Goal: Information Seeking & Learning: Learn about a topic

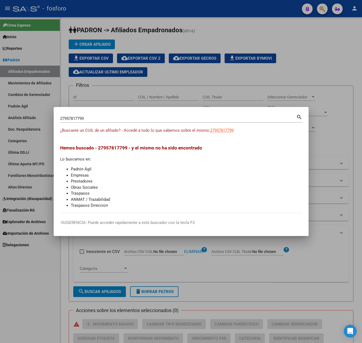
drag, startPoint x: 96, startPoint y: 121, endPoint x: 38, endPoint y: 121, distance: 57.7
click at [38, 121] on div "27957817799 Buscar (apellido, dni, cuil, nro traspaso, cuit, obra social) searc…" at bounding box center [181, 171] width 362 height 343
click at [67, 118] on input "27957817799" at bounding box center [178, 118] width 236 height 5
paste input "27-95781779-9"
drag, startPoint x: 85, startPoint y: 117, endPoint x: 19, endPoint y: 117, distance: 65.8
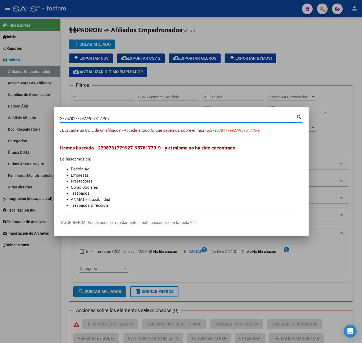
click at [19, 117] on div "2795781779927-95781779-9 Buscar (apellido, dni, cuil, nro traspaso, cuit, obra …" at bounding box center [181, 171] width 362 height 343
click at [65, 119] on input "27-95781779-9" at bounding box center [178, 118] width 236 height 5
click at [84, 118] on input "2795781779-9" at bounding box center [178, 118] width 236 height 5
type input "27957817799"
click at [96, 119] on input "27957817799" at bounding box center [178, 118] width 236 height 5
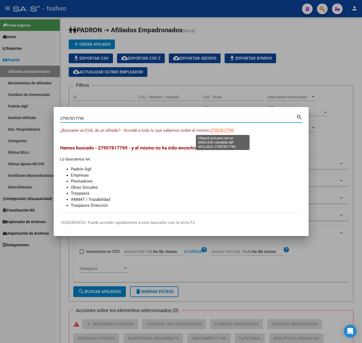
click at [221, 129] on span "27957817799" at bounding box center [222, 130] width 24 height 5
type textarea "27957817799"
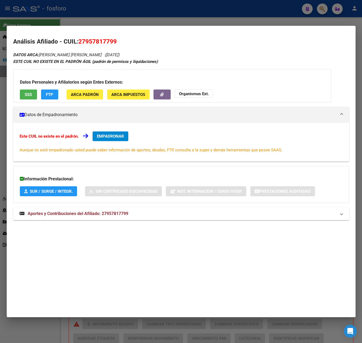
click at [92, 219] on mat-expansion-panel-header "Aportes y Contribuciones del Afiliado: 27957817799" at bounding box center [181, 213] width 336 height 13
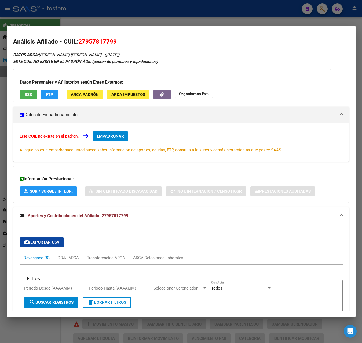
click at [188, 18] on div at bounding box center [181, 171] width 362 height 343
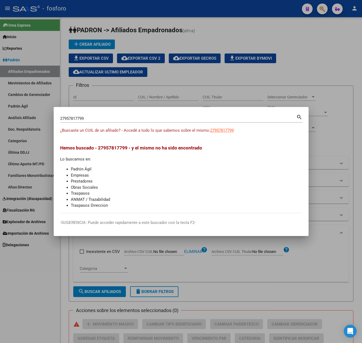
click at [172, 84] on div at bounding box center [181, 171] width 362 height 343
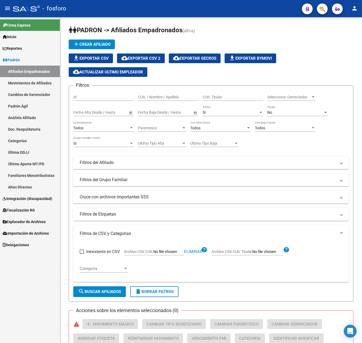
click at [33, 219] on span "Explorador de Archivos" at bounding box center [24, 222] width 43 height 6
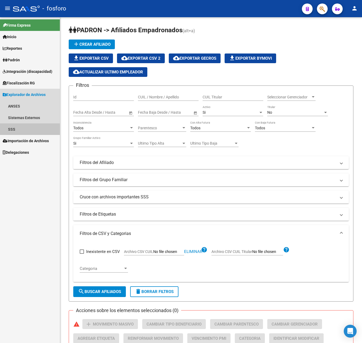
click at [17, 133] on link "SSS" at bounding box center [30, 129] width 60 height 12
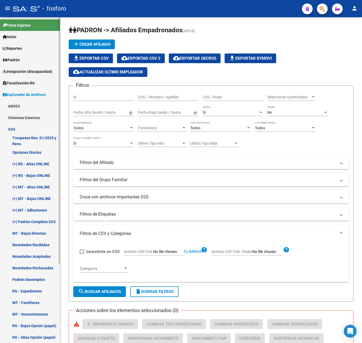
click at [40, 244] on link "Novedades Recibidas" at bounding box center [30, 245] width 60 height 12
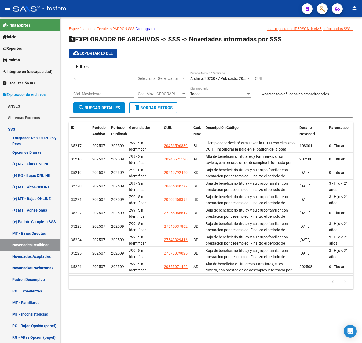
click at [263, 80] on input "CUIL" at bounding box center [285, 78] width 61 height 5
paste input "27-95781779-9"
type input "27-95781779-9"
click at [233, 78] on span "Archivo: 202507 / Publicado: 202509" at bounding box center [220, 78] width 61 height 4
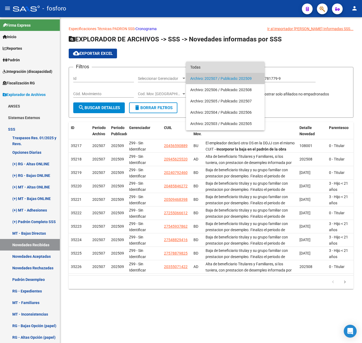
click at [197, 65] on span "Todas" at bounding box center [225, 66] width 70 height 11
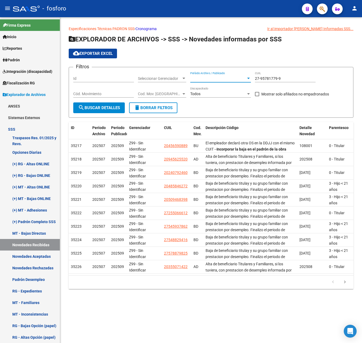
click at [115, 111] on button "search Buscar Detalles" at bounding box center [99, 107] width 52 height 11
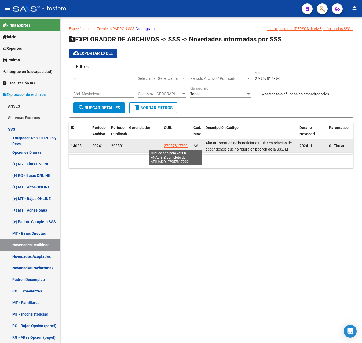
click at [174, 146] on span "27957817799" at bounding box center [176, 145] width 24 height 4
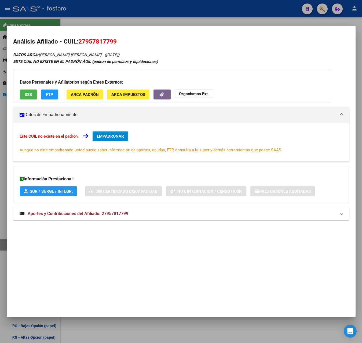
click at [113, 137] on span "EMPADRONAR" at bounding box center [110, 136] width 27 height 5
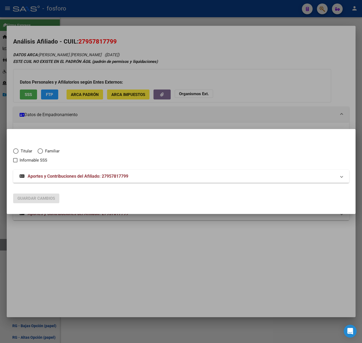
click at [30, 151] on span "Titular" at bounding box center [26, 151] width 14 height 6
click at [19, 151] on input "Titular" at bounding box center [15, 150] width 5 height 5
radio input "true"
checkbox input "true"
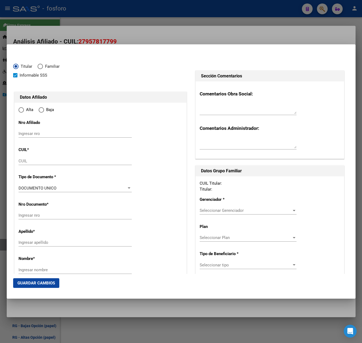
type input "27-95781779-9"
type input "95781779"
type input "[PERSON_NAME]"
type input "[DATE]"
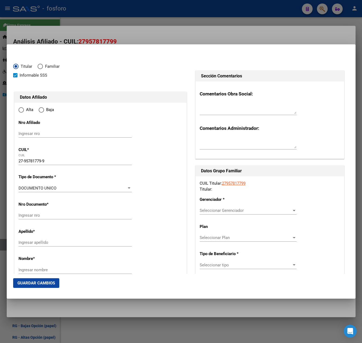
type input "CABA"
type input "1408"
type input "RIVADAVIA AV."
type input "10574"
type input "2"
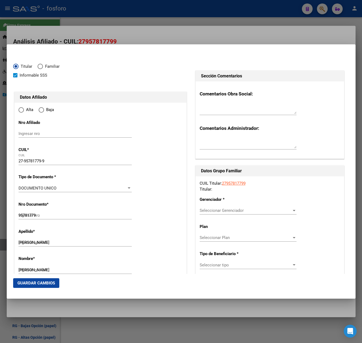
type input "CABA"
radio input "true"
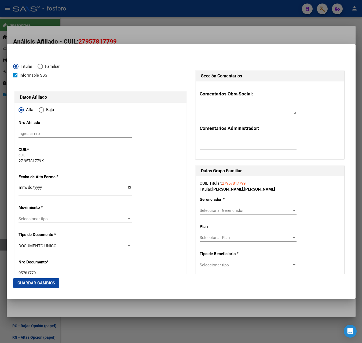
click at [193, 30] on div at bounding box center [181, 171] width 362 height 343
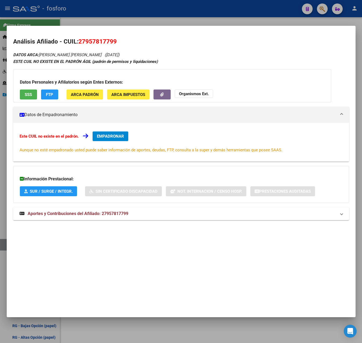
click at [196, 22] on div at bounding box center [181, 171] width 362 height 343
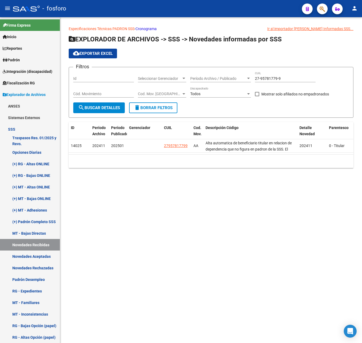
click at [119, 204] on mat-sidenav-content "Especificaciones Técnicas PADRON SSS - Cronograma Ir al importador [PERSON_NAME…" at bounding box center [211, 179] width 302 height 325
drag, startPoint x: 288, startPoint y: 78, endPoint x: 218, endPoint y: 78, distance: 69.3
click at [218, 78] on div "Filtros Id Seleccionar Gerenciador Seleccionar Gerenciador Período Archivo / Pu…" at bounding box center [211, 86] width 276 height 31
click at [176, 230] on mat-sidenav-content "Especificaciones Técnicas PADRON SSS - Cronograma Ir al importador [PERSON_NAME…" at bounding box center [211, 179] width 302 height 325
click at [267, 79] on input "CUIL" at bounding box center [285, 78] width 61 height 5
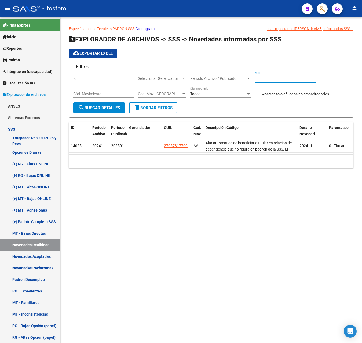
click at [102, 93] on input "Cód. Movimiento" at bounding box center [103, 94] width 61 height 5
type input "aa"
click at [220, 94] on div "Todos" at bounding box center [218, 94] width 56 height 5
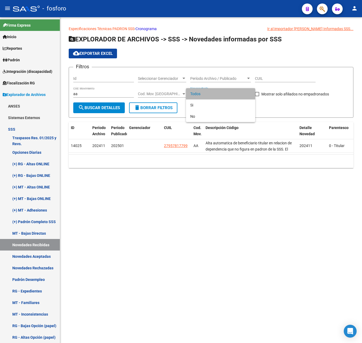
click at [220, 94] on span "Todos" at bounding box center [220, 93] width 61 height 11
click at [259, 95] on label "Mostrar solo afiliados no empadronados" at bounding box center [292, 94] width 74 height 6
click at [257, 96] on input "Mostrar solo afiliados no empadronados" at bounding box center [257, 96] width 0 height 0
checkbox input "true"
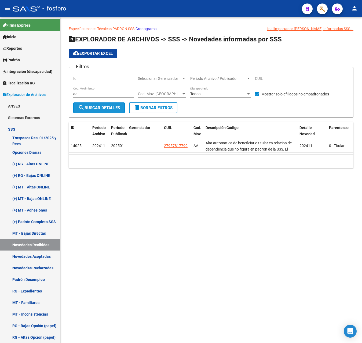
click at [110, 107] on span "search Buscar Detalles" at bounding box center [99, 107] width 42 height 5
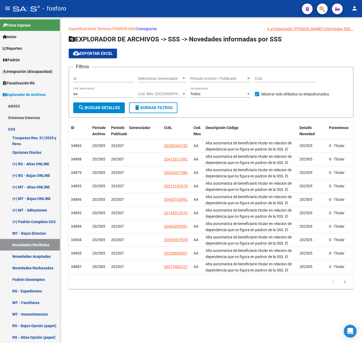
click at [111, 108] on span "search Buscar Detalles" at bounding box center [99, 107] width 42 height 5
click at [91, 53] on span "cloud_download Exportar EXCEL" at bounding box center [93, 53] width 40 height 5
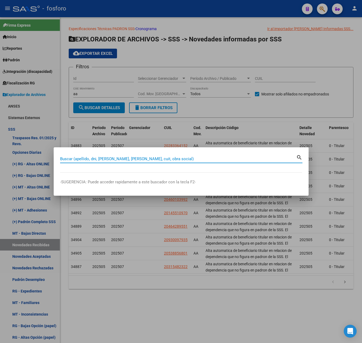
click at [122, 304] on div at bounding box center [181, 171] width 362 height 343
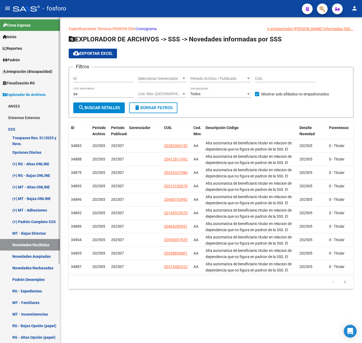
click at [39, 244] on link "Novedades Recibidas" at bounding box center [30, 245] width 60 height 12
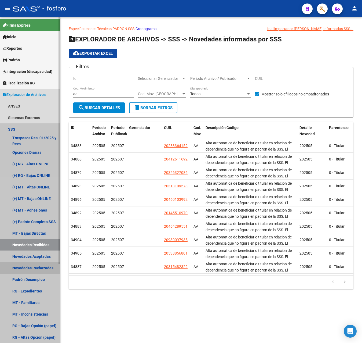
click at [34, 268] on link "Novedades Rechazadas" at bounding box center [30, 268] width 60 height 12
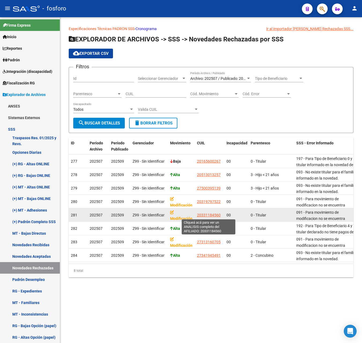
click at [217, 215] on span "20331184560" at bounding box center [209, 215] width 24 height 4
type textarea "20331184560"
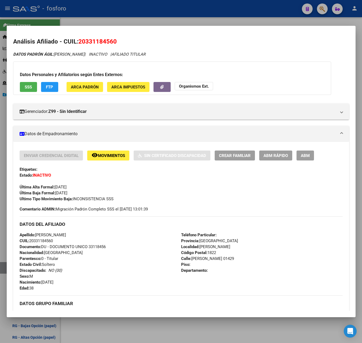
drag, startPoint x: 79, startPoint y: 43, endPoint x: 116, endPoint y: 39, distance: 37.5
click at [116, 39] on span "20331184560" at bounding box center [97, 41] width 38 height 7
drag, startPoint x: 116, startPoint y: 39, endPoint x: 107, endPoint y: 40, distance: 9.4
copy span "20331184560"
click at [178, 21] on div at bounding box center [181, 171] width 362 height 343
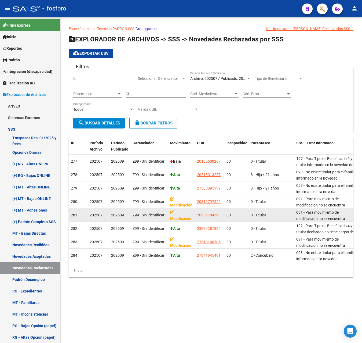
click at [75, 214] on span "281" at bounding box center [74, 215] width 6 height 4
click at [208, 215] on span "20331184560" at bounding box center [209, 215] width 24 height 4
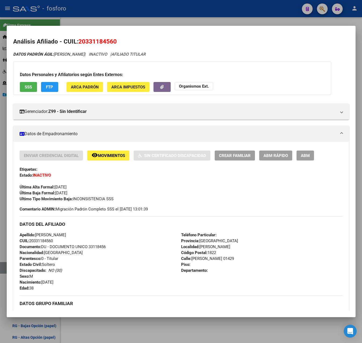
click at [118, 155] on span "Movimientos" at bounding box center [111, 155] width 27 height 5
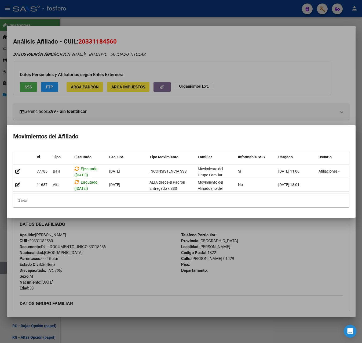
click at [196, 244] on div at bounding box center [181, 171] width 362 height 343
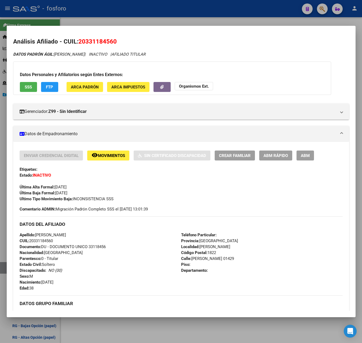
click at [217, 24] on div at bounding box center [181, 171] width 362 height 343
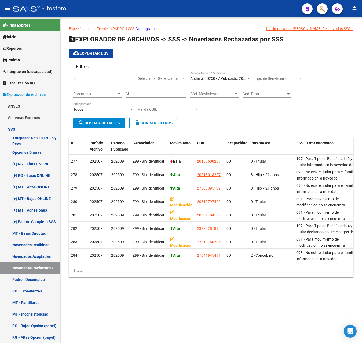
click at [229, 80] on span "Archivo: 202507 / Publicado: 202509" at bounding box center [220, 78] width 61 height 4
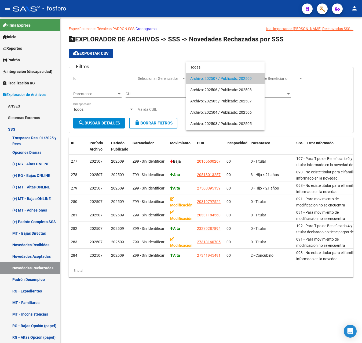
click at [184, 288] on div at bounding box center [181, 171] width 362 height 343
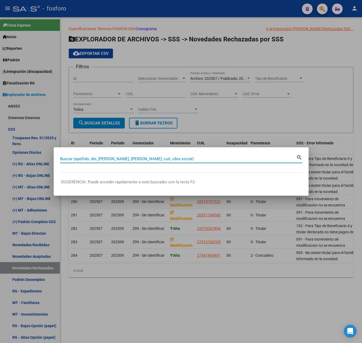
paste input "20331184560"
type input "20331184560"
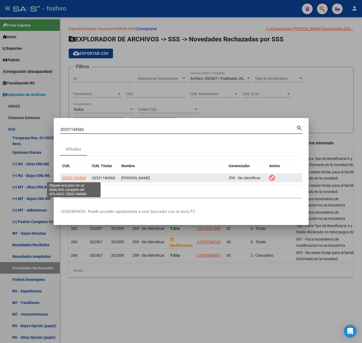
click at [79, 177] on span "20331184560" at bounding box center [74, 178] width 24 height 4
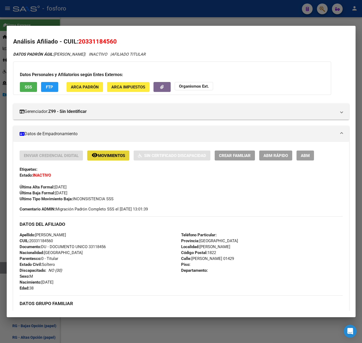
click at [115, 160] on button "remove_red_eye Movimientos" at bounding box center [108, 155] width 42 height 10
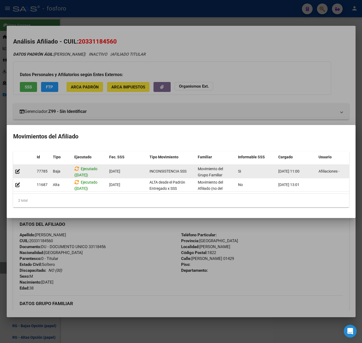
scroll to position [0, 0]
drag, startPoint x: 69, startPoint y: 170, endPoint x: 326, endPoint y: 171, distance: 257.0
click at [326, 171] on div "77785 [GEOGRAPHIC_DATA] ([DATE]) [DATE] INCONSISTENCIA SSS Movimiento del Grupo…" at bounding box center [185, 171] width 344 height 13
drag, startPoint x: 326, startPoint y: 171, endPoint x: 329, endPoint y: 168, distance: 3.8
click at [329, 169] on span "Afiliaciones -" at bounding box center [329, 171] width 21 height 4
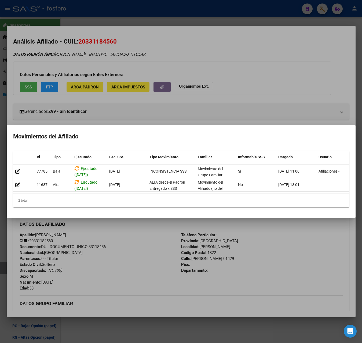
click at [171, 238] on div at bounding box center [181, 171] width 362 height 343
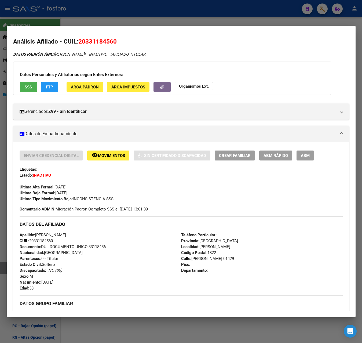
click at [213, 25] on div at bounding box center [181, 171] width 362 height 343
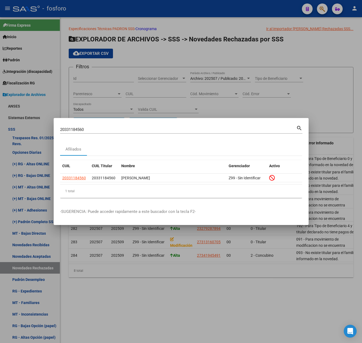
click at [186, 107] on div at bounding box center [181, 171] width 362 height 343
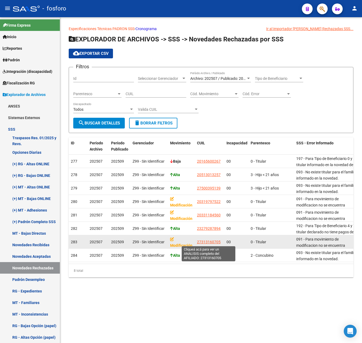
click at [212, 240] on span "27313160705" at bounding box center [209, 242] width 24 height 4
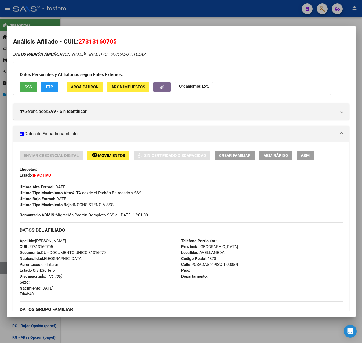
click at [111, 153] on span "Movimientos" at bounding box center [111, 155] width 27 height 5
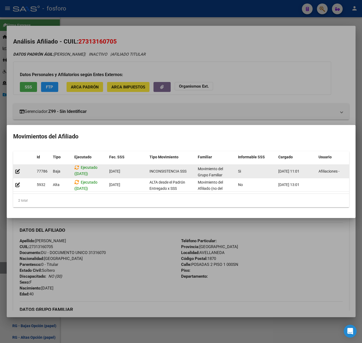
drag, startPoint x: 85, startPoint y: 171, endPoint x: 123, endPoint y: 171, distance: 38.7
click at [123, 171] on div "77786 [GEOGRAPHIC_DATA] ([DATE]) [DATE] INCONSISTENCIA SSS Movimiento del Grupo…" at bounding box center [185, 171] width 344 height 13
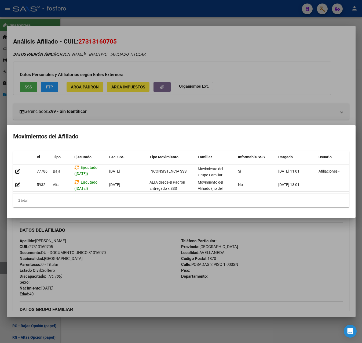
click at [267, 252] on div at bounding box center [181, 171] width 362 height 343
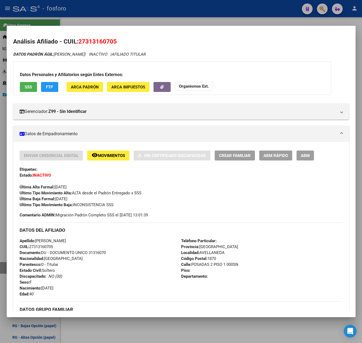
click at [222, 26] on mat-dialog-container "Análisis Afiliado - CUIL: 27313160705 DATOS PADRÓN ÁGIL: [PERSON_NAME] | INACTI…" at bounding box center [181, 171] width 349 height 291
click at [221, 18] on div at bounding box center [181, 171] width 362 height 343
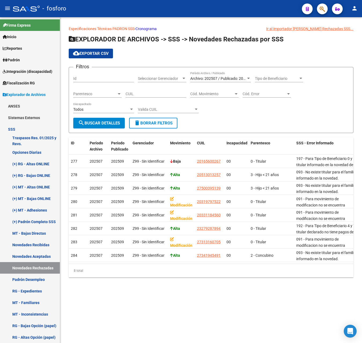
click at [269, 301] on mat-sidenav-content "Especificaciones Técnicas PADRON SSS - Cronograma Ir al importador [PERSON_NAME…" at bounding box center [211, 179] width 302 height 325
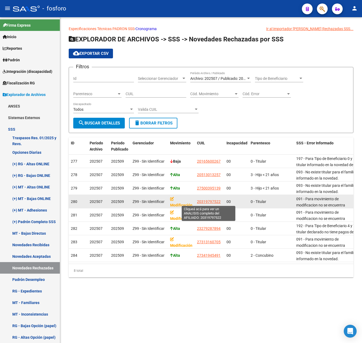
click at [208, 201] on span "20319797522" at bounding box center [209, 201] width 24 height 4
type textarea "20319797522"
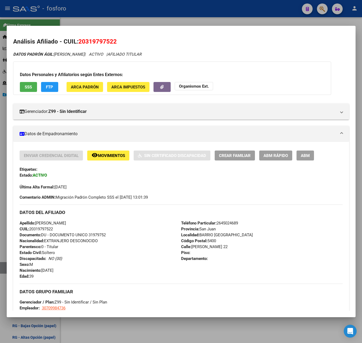
click at [197, 17] on div at bounding box center [181, 171] width 362 height 343
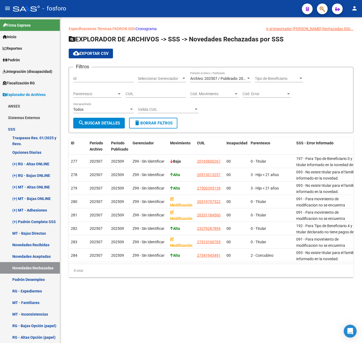
click at [232, 117] on div "Filtros Id Seleccionar Gerenciador Seleccionar Gerenciador Archivo: 202507 / Pu…" at bounding box center [211, 94] width 276 height 46
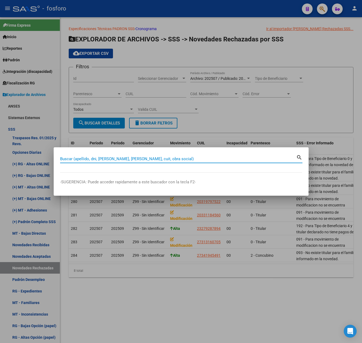
click at [136, 158] on input "Buscar (apellido, dni, [PERSON_NAME], [PERSON_NAME], cuit, obra social)" at bounding box center [178, 158] width 236 height 5
drag, startPoint x: 97, startPoint y: 158, endPoint x: -1, endPoint y: 164, distance: 98.3
click at [0, 164] on html "menu - fosforo person Firma Express Inicio Instructivos Contacto OS Reportes Pa…" at bounding box center [181, 171] width 362 height 343
type input "27410052720"
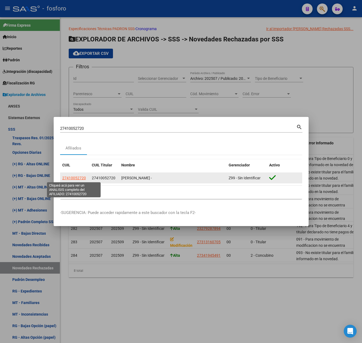
click at [80, 176] on span "27410052720" at bounding box center [74, 178] width 24 height 4
type textarea "27410052720"
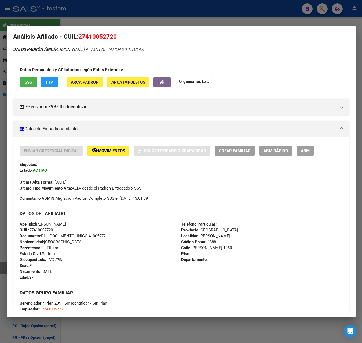
scroll to position [0, 0]
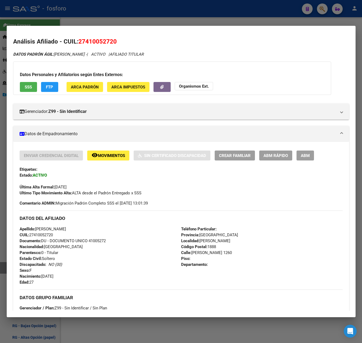
click at [116, 153] on span "Movimientos" at bounding box center [111, 155] width 27 height 5
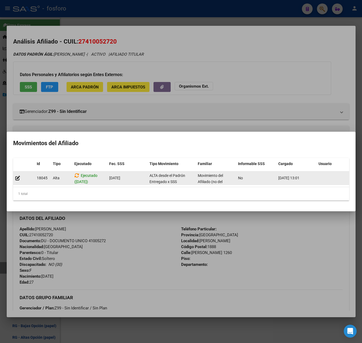
click at [99, 180] on div "Ejecutado ([DATE])" at bounding box center [89, 177] width 31 height 11
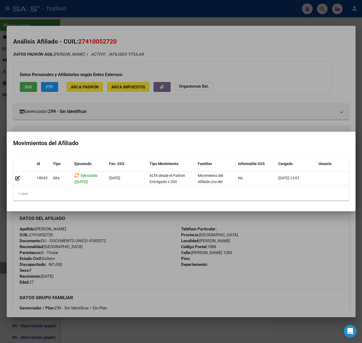
click at [150, 241] on div at bounding box center [181, 171] width 362 height 343
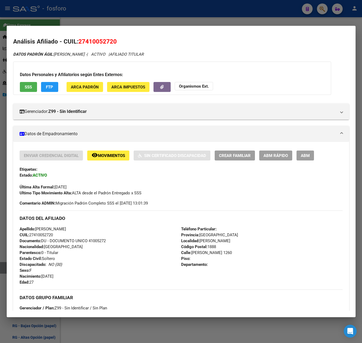
click at [211, 24] on div at bounding box center [181, 171] width 362 height 343
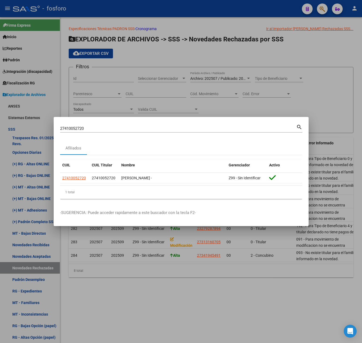
drag, startPoint x: 121, startPoint y: 304, endPoint x: 161, endPoint y: 254, distance: 63.8
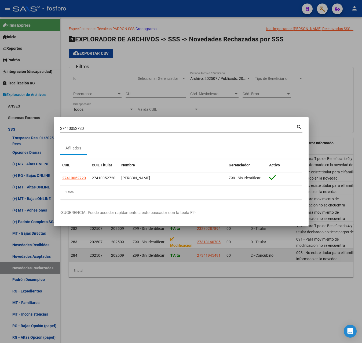
click at [121, 303] on div at bounding box center [181, 171] width 362 height 343
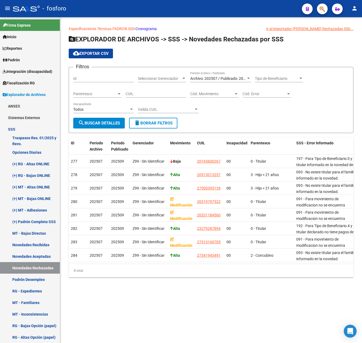
click at [230, 78] on span "Archivo: 202507 / Publicado: 202509" at bounding box center [220, 78] width 61 height 4
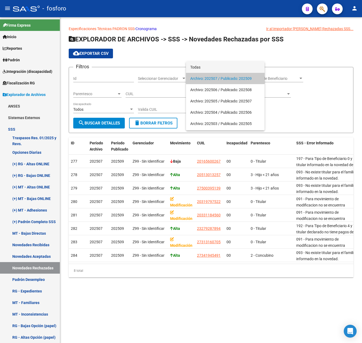
click at [201, 67] on span "Todas" at bounding box center [225, 66] width 70 height 11
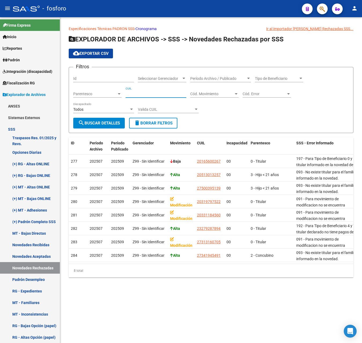
click at [146, 93] on input "CUIL" at bounding box center [156, 94] width 61 height 5
paste input "27-41005272-0"
type input "27-41005272-0"
click at [111, 121] on span "search Buscar Detalles" at bounding box center [99, 123] width 42 height 5
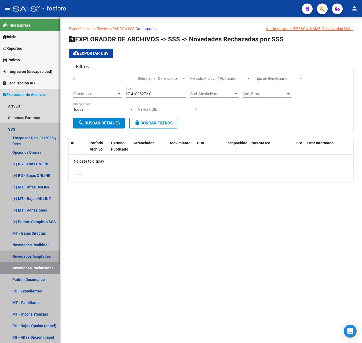
click at [36, 257] on link "Novedades Aceptadas" at bounding box center [30, 256] width 60 height 12
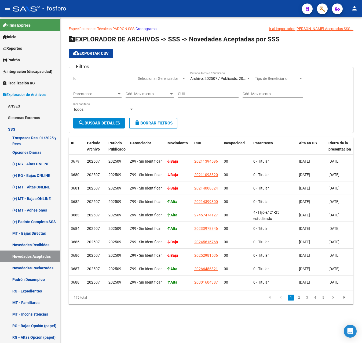
click at [208, 80] on span "Archivo: 202507 / Publicado: 202509" at bounding box center [220, 78] width 61 height 4
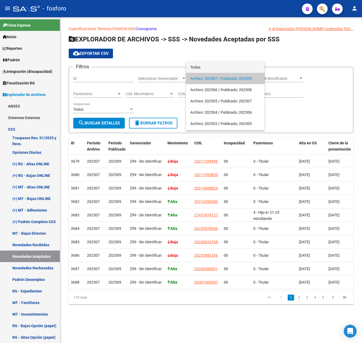
click at [208, 69] on span "Todas" at bounding box center [225, 66] width 70 height 11
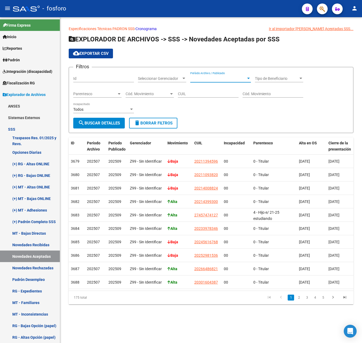
click at [203, 91] on div "CUIL" at bounding box center [208, 92] width 61 height 11
paste input "27-41005272-0"
type input "27-41005272-0"
click at [89, 124] on span "search Buscar Detalles" at bounding box center [99, 123] width 42 height 5
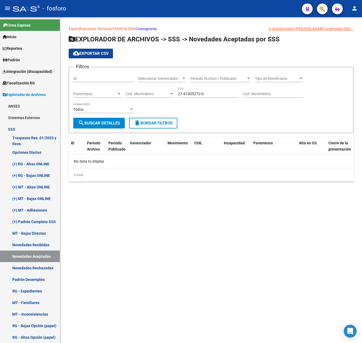
click at [212, 75] on div "Período Archivo / Publicado Período Archivo / Publicado" at bounding box center [220, 76] width 61 height 11
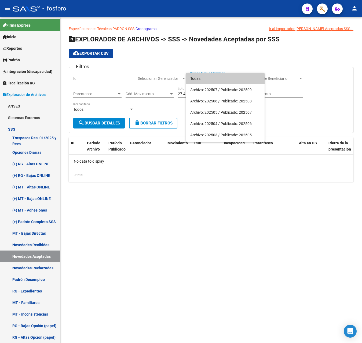
click at [212, 75] on span "Todas" at bounding box center [225, 78] width 70 height 11
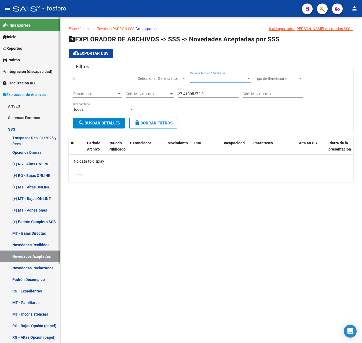
click at [38, 244] on link "Novedades Recibidas" at bounding box center [30, 245] width 60 height 12
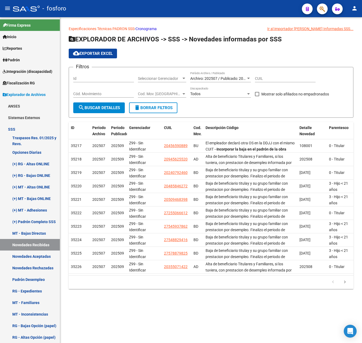
click at [205, 82] on div "Archivo: 202507 / Publicado: 202509 Período Archivo / Publicado" at bounding box center [220, 76] width 61 height 11
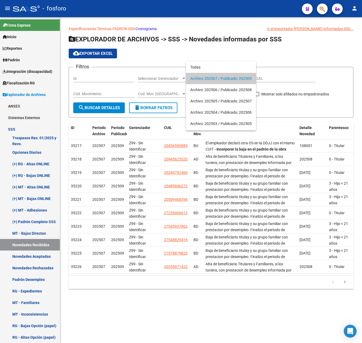
click at [207, 78] on span "Archivo: 202507 / Publicado: 202509" at bounding box center [220, 78] width 61 height 11
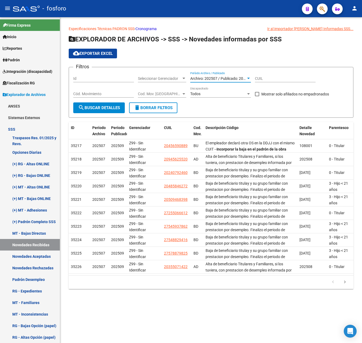
click at [208, 75] on div "Archivo: 202507 / Publicado: 202509 Período Archivo / Publicado" at bounding box center [220, 76] width 61 height 11
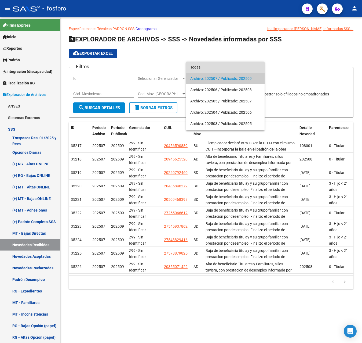
click at [209, 67] on span "Todas" at bounding box center [225, 66] width 70 height 11
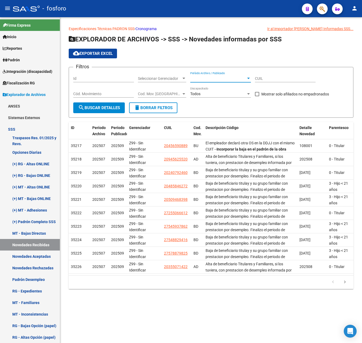
click at [270, 76] on input "CUIL" at bounding box center [285, 78] width 61 height 5
paste input "27-41005272-0"
type input "27-41005272-0"
click at [108, 112] on button "search Buscar Detalles" at bounding box center [99, 107] width 52 height 11
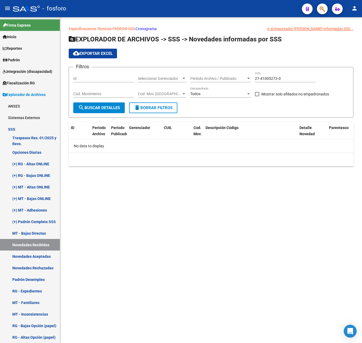
click at [173, 223] on mat-sidenav-content "Especificaciones Técnicas PADRON SSS - Cronograma Ir al importador [PERSON_NAME…" at bounding box center [211, 179] width 302 height 325
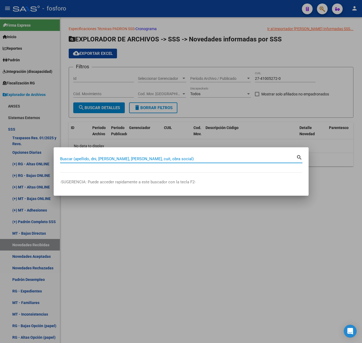
paste input "27410052720"
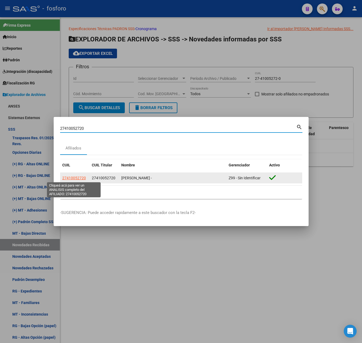
click at [77, 176] on span "27410052720" at bounding box center [74, 178] width 24 height 4
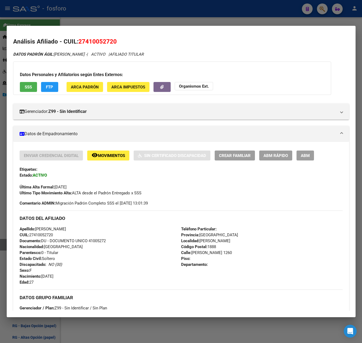
scroll to position [129, 0]
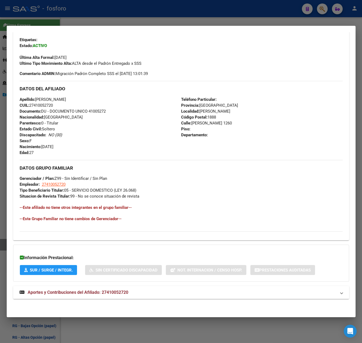
click at [104, 293] on span "Aportes y Contribuciones del Afiliado: 27410052720" at bounding box center [78, 292] width 101 height 5
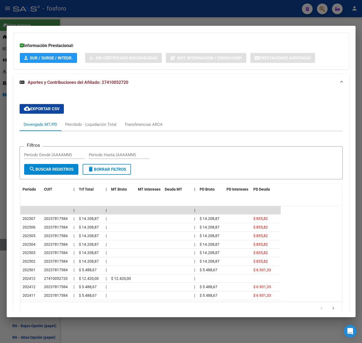
scroll to position [344, 0]
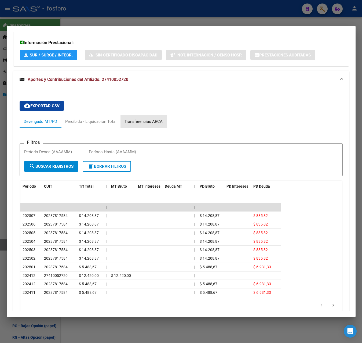
click at [160, 124] on div "Transferencias ARCA" at bounding box center [144, 121] width 38 height 6
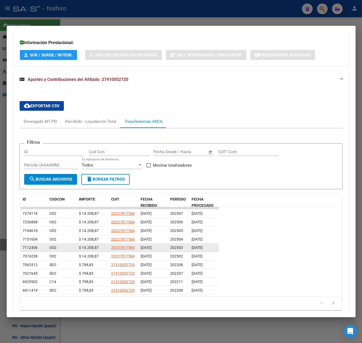
scroll to position [368, 0]
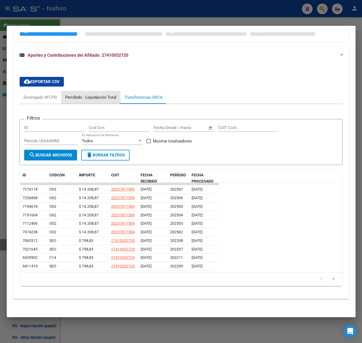
click at [100, 98] on div "Percibido - Liquidación Total" at bounding box center [90, 97] width 51 height 6
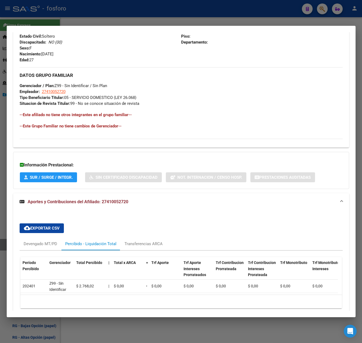
scroll to position [248, 0]
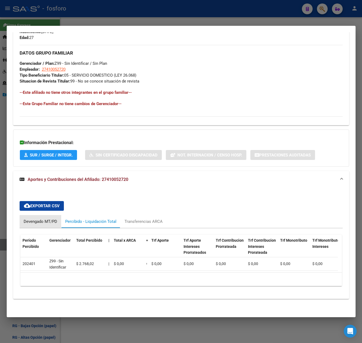
click at [42, 218] on div "Devengado MT/PD" at bounding box center [41, 221] width 34 height 6
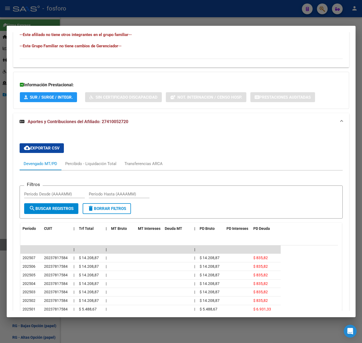
scroll to position [371, 0]
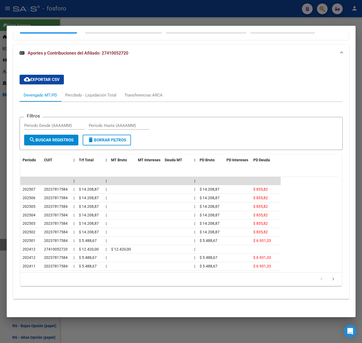
click at [136, 20] on div at bounding box center [181, 171] width 362 height 343
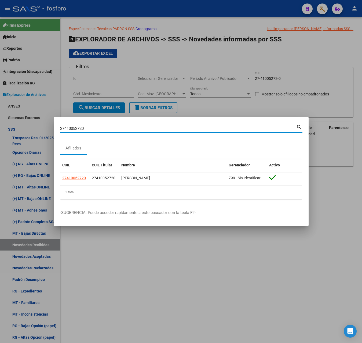
drag, startPoint x: 91, startPoint y: 127, endPoint x: 2, endPoint y: 128, distance: 89.2
click at [2, 128] on div "27410052720 Buscar (apellido, dni, cuil, nro traspaso, cuit, obra social) searc…" at bounding box center [181, 171] width 362 height 343
type input "23279287894"
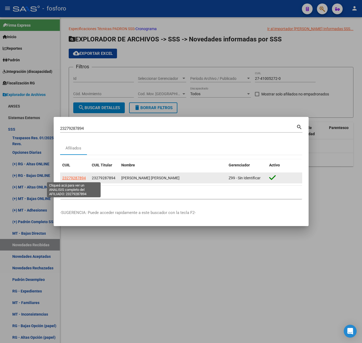
click at [74, 179] on span "23279287894" at bounding box center [74, 178] width 24 height 4
type textarea "23279287894"
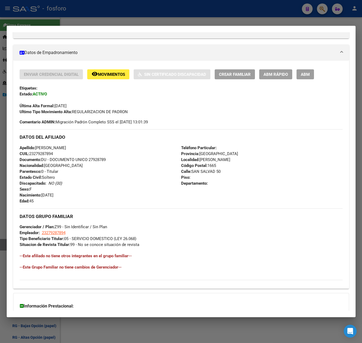
scroll to position [129, 0]
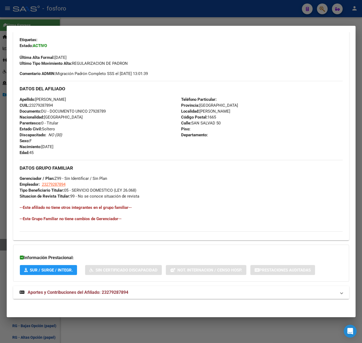
click at [115, 291] on span "Aportes y Contribuciones del Afiliado: 23279287894" at bounding box center [78, 292] width 101 height 5
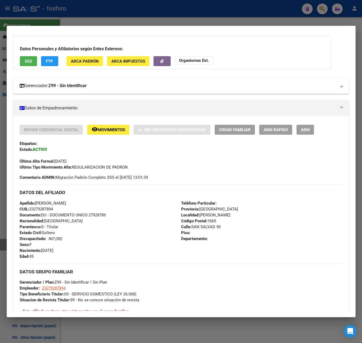
scroll to position [0, 0]
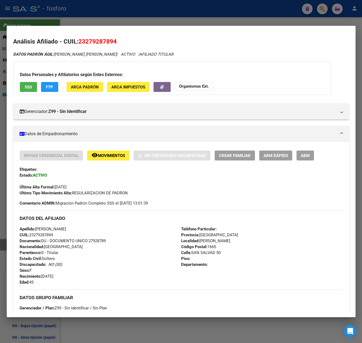
drag, startPoint x: 79, startPoint y: 42, endPoint x: 116, endPoint y: 44, distance: 37.1
click at [116, 44] on span "23279287894" at bounding box center [97, 41] width 38 height 7
drag, startPoint x: 116, startPoint y: 44, endPoint x: 107, endPoint y: 42, distance: 9.2
copy span "23279287894"
click at [147, 17] on div at bounding box center [181, 171] width 362 height 343
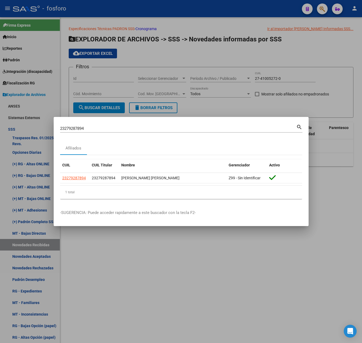
click at [216, 110] on div at bounding box center [181, 171] width 362 height 343
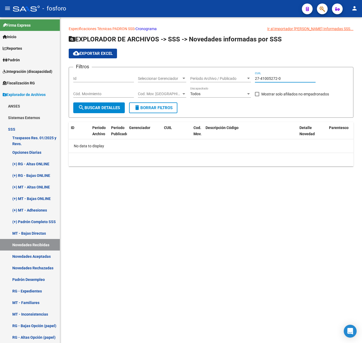
drag, startPoint x: 284, startPoint y: 78, endPoint x: 252, endPoint y: 78, distance: 32.5
click at [252, 78] on div "Filtros Id Seleccionar Gerenciador Seleccionar Gerenciador Período Archivo / Pu…" at bounding box center [211, 86] width 276 height 31
paste input "3-27928789-4"
type input "23-27928789-4"
click at [105, 110] on span "search Buscar Detalles" at bounding box center [99, 107] width 42 height 5
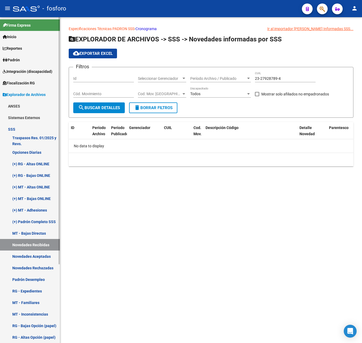
click at [36, 255] on link "Novedades Aceptadas" at bounding box center [30, 256] width 60 height 12
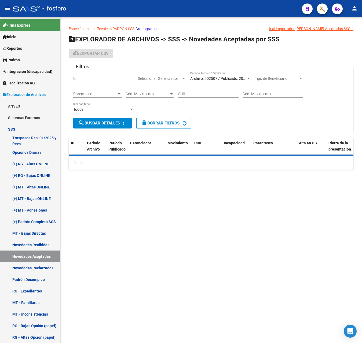
click at [230, 77] on span "Archivo: 202507 / Publicado: 202509" at bounding box center [220, 78] width 61 height 4
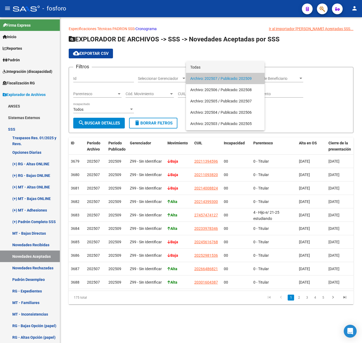
click at [197, 69] on span "Todas" at bounding box center [225, 66] width 70 height 11
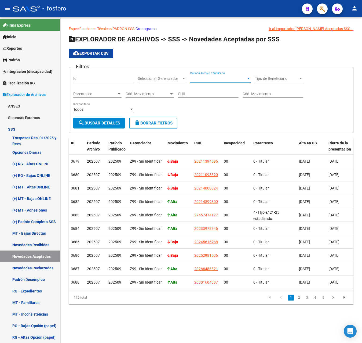
click at [195, 97] on div "CUIL" at bounding box center [208, 92] width 61 height 11
click at [195, 95] on input "CUIL" at bounding box center [208, 94] width 61 height 5
paste input "23-27928789-4"
type input "23-27928789-4"
click at [94, 126] on button "search Buscar Detalles" at bounding box center [99, 123] width 52 height 11
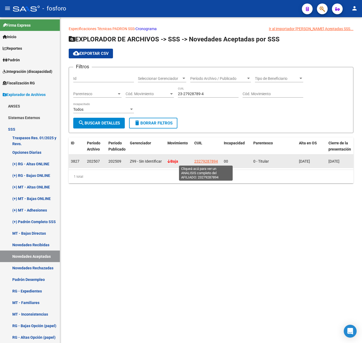
click at [204, 162] on span "23279287894" at bounding box center [206, 161] width 24 height 4
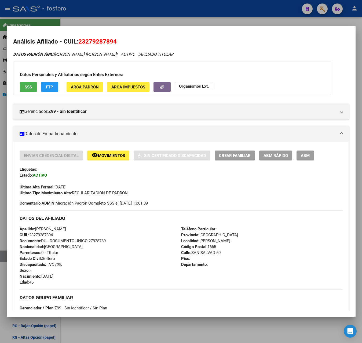
click at [133, 25] on div at bounding box center [181, 171] width 362 height 343
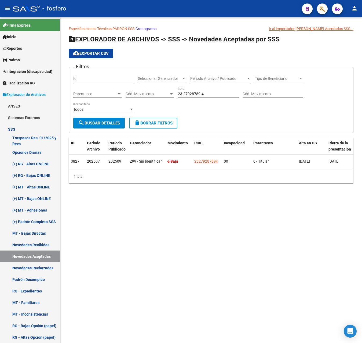
click at [219, 66] on app-list-header "EXPLORADOR DE ARCHIVOS -> SSS -> Novedades Aceptadas por SSS cloud_download Exp…" at bounding box center [211, 84] width 285 height 98
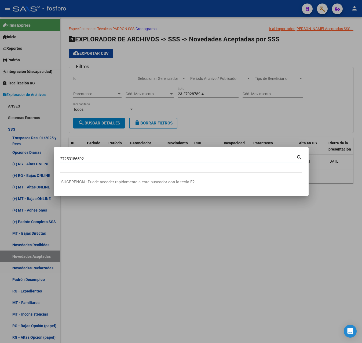
type input "27253156592"
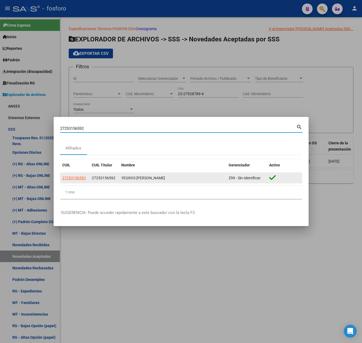
click at [82, 176] on span "27253156592" at bounding box center [74, 178] width 24 height 4
type textarea "27253156592"
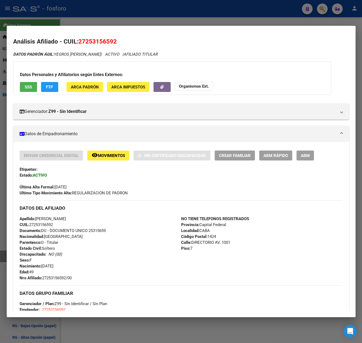
drag, startPoint x: 88, startPoint y: 43, endPoint x: 117, endPoint y: 45, distance: 28.5
click at [117, 45] on span "27253156592" at bounding box center [97, 41] width 38 height 7
copy span "27253156592"
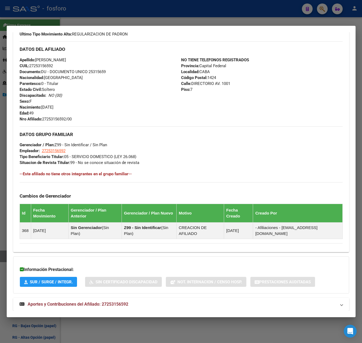
click at [107, 301] on strong "Aportes y Contribuciones del Afiliado: 27253156592" at bounding box center [74, 304] width 109 height 6
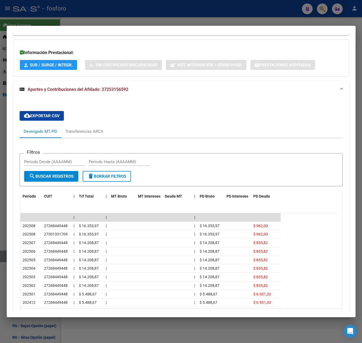
scroll to position [378, 0]
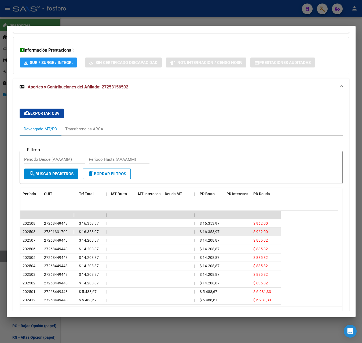
drag, startPoint x: 84, startPoint y: 220, endPoint x: 98, endPoint y: 220, distance: 13.4
click at [98, 229] on span "$ 16.353,97" at bounding box center [89, 231] width 20 height 4
drag, startPoint x: 30, startPoint y: 211, endPoint x: 34, endPoint y: 220, distance: 10.2
click at [34, 220] on datatable-scroller "| | | 202508 27268449448 | $ 16.353,97 | | $ 16.353,97 $ 962,00 202508 27301331…" at bounding box center [179, 258] width 318 height 94
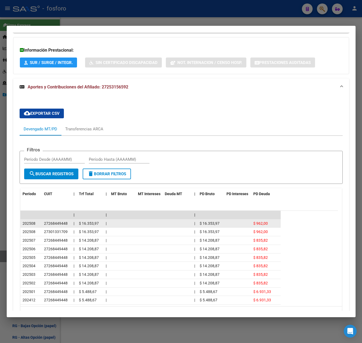
drag, startPoint x: 34, startPoint y: 220, endPoint x: 23, endPoint y: 211, distance: 14.9
click at [23, 211] on datatable-scroller "| | | 202508 27268449448 | $ 16.353,97 | | $ 16.353,97 $ 962,00 202508 27301331…" at bounding box center [179, 258] width 318 height 94
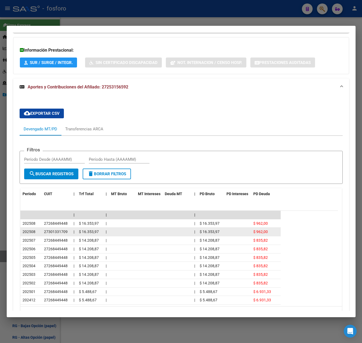
click at [97, 229] on span "$ 16.353,97" at bounding box center [89, 231] width 20 height 4
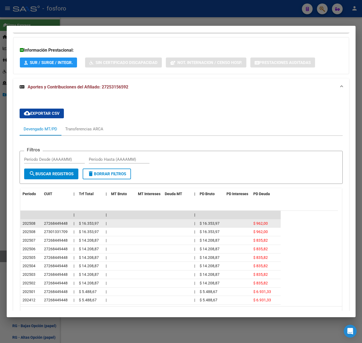
drag, startPoint x: 99, startPoint y: 221, endPoint x: 55, endPoint y: 214, distance: 45.3
click at [55, 214] on datatable-scroller "| | | 202508 27268449448 | $ 16.353,97 | | $ 16.353,97 $ 962,00 202508 27301331…" at bounding box center [179, 258] width 318 height 94
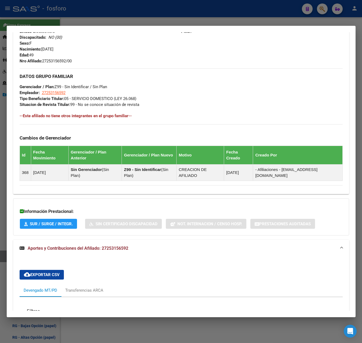
scroll to position [400, 0]
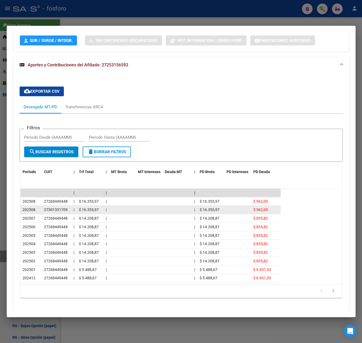
click at [97, 207] on span "$ 16.353,97" at bounding box center [89, 209] width 20 height 4
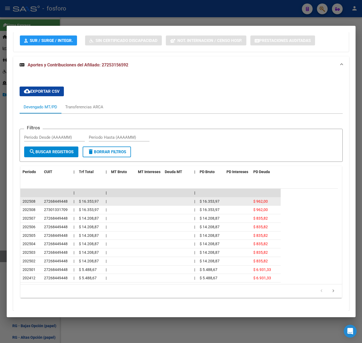
drag, startPoint x: 99, startPoint y: 198, endPoint x: 30, endPoint y: 187, distance: 69.6
click at [30, 189] on datatable-scroller "| | | 202508 27268449448 | $ 16.353,97 | | $ 16.353,97 $ 962,00 202508 27301331…" at bounding box center [179, 236] width 318 height 94
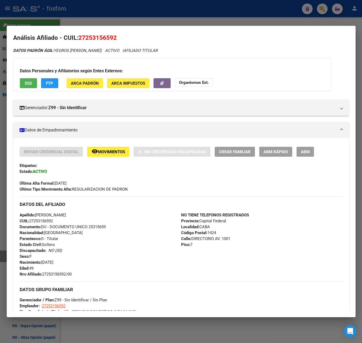
scroll to position [0, 0]
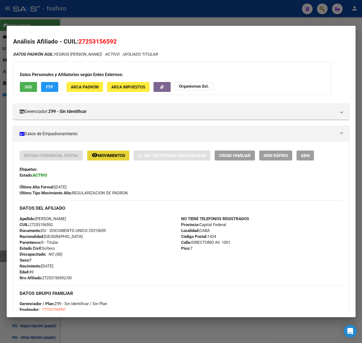
click at [103, 157] on span "Movimientos" at bounding box center [111, 155] width 27 height 5
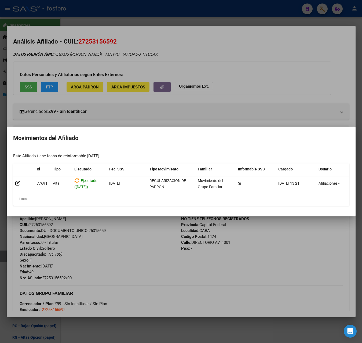
click at [137, 86] on div at bounding box center [181, 171] width 362 height 343
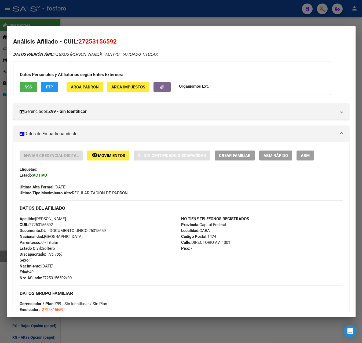
click at [165, 24] on div at bounding box center [181, 171] width 362 height 343
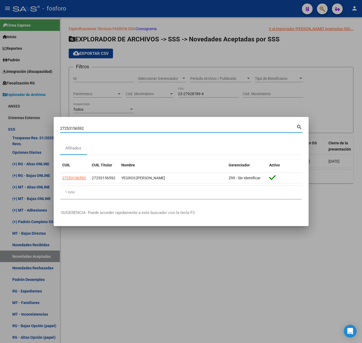
drag, startPoint x: 100, startPoint y: 126, endPoint x: -1, endPoint y: 126, distance: 101.2
click at [0, 126] on html "menu - fosforo person Firma Express Inicio Instructivos Contacto OS Reportes Pa…" at bounding box center [181, 171] width 362 height 343
type input "27413557084"
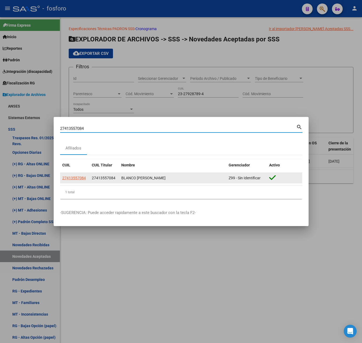
click at [81, 181] on datatable-body-cell "27413557084" at bounding box center [75, 178] width 30 height 10
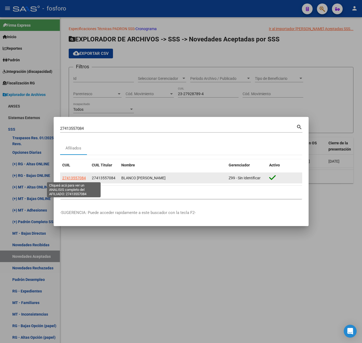
click at [80, 176] on span "27413557084" at bounding box center [74, 178] width 24 height 4
type textarea "27413557084"
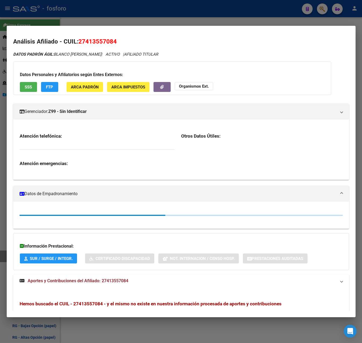
click at [104, 40] on span "27413557084" at bounding box center [97, 41] width 38 height 7
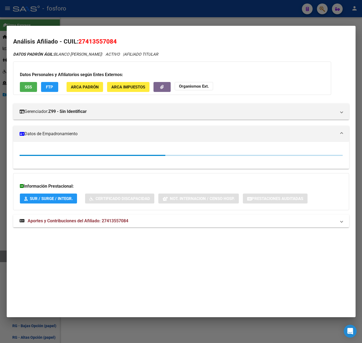
click at [104, 40] on span "27413557084" at bounding box center [97, 41] width 38 height 7
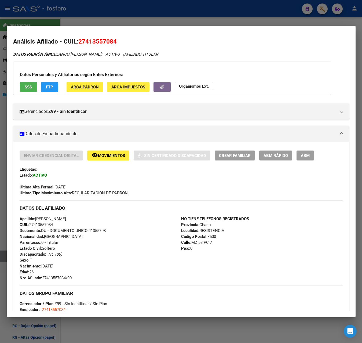
click at [104, 40] on span "27413557084" at bounding box center [97, 41] width 38 height 7
drag, startPoint x: 104, startPoint y: 40, endPoint x: 85, endPoint y: 39, distance: 19.1
click at [102, 42] on span "27413557084" at bounding box center [97, 41] width 38 height 7
click at [81, 39] on span "27413557084" at bounding box center [97, 41] width 38 height 7
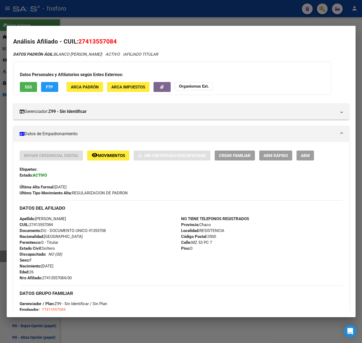
click at [79, 41] on span "27413557084" at bounding box center [97, 41] width 38 height 7
drag, startPoint x: 79, startPoint y: 41, endPoint x: 116, endPoint y: 43, distance: 36.6
click at [116, 43] on span "27413557084" at bounding box center [97, 41] width 38 height 7
copy span "27413557084"
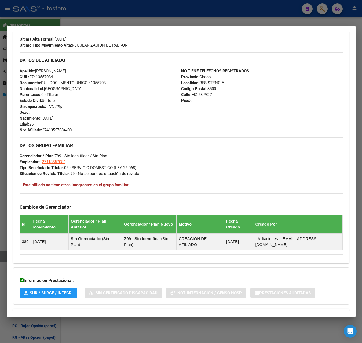
scroll to position [159, 0]
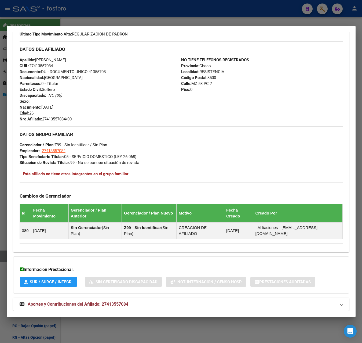
click at [79, 301] on span "Aportes y Contribuciones del Afiliado: 27413557084" at bounding box center [78, 303] width 101 height 5
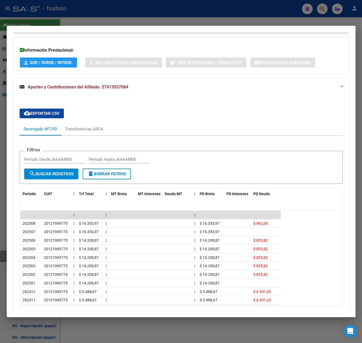
scroll to position [400, 0]
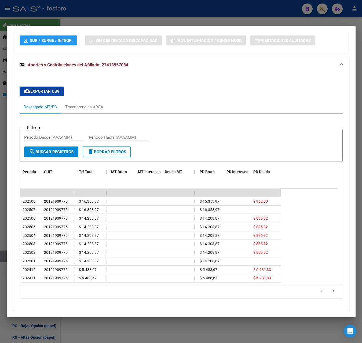
click at [165, 20] on div at bounding box center [181, 171] width 362 height 343
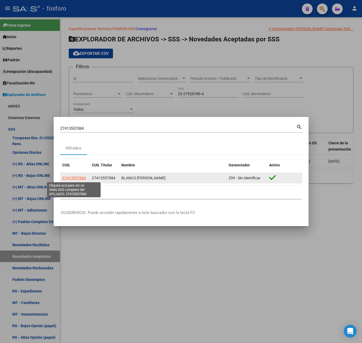
click at [75, 176] on span "27413557084" at bounding box center [74, 178] width 24 height 4
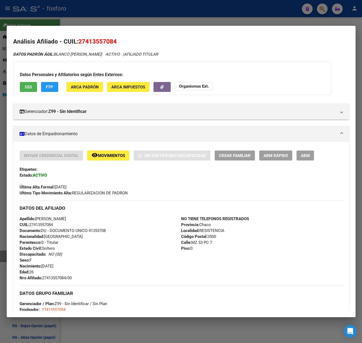
click at [103, 155] on span "Movimientos" at bounding box center [111, 155] width 27 height 5
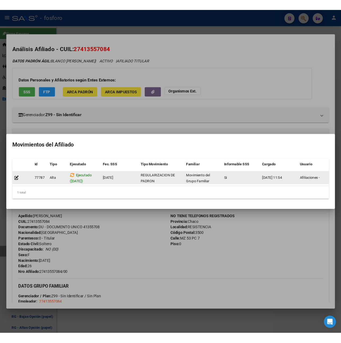
scroll to position [0, 0]
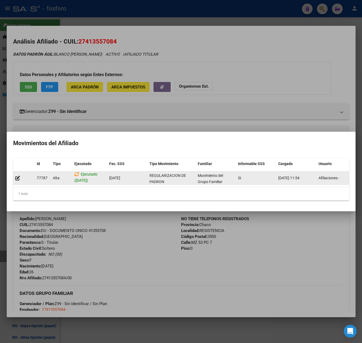
drag, startPoint x: 77, startPoint y: 180, endPoint x: 89, endPoint y: 180, distance: 12.1
click at [89, 180] on span "Ejecutado ([DATE])" at bounding box center [85, 177] width 23 height 10
drag, startPoint x: 89, startPoint y: 180, endPoint x: 95, endPoint y: 178, distance: 6.1
click at [95, 178] on span "Ejecutado ([DATE])" at bounding box center [85, 177] width 23 height 10
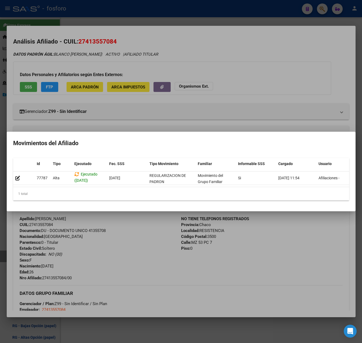
click at [162, 236] on div at bounding box center [181, 171] width 362 height 343
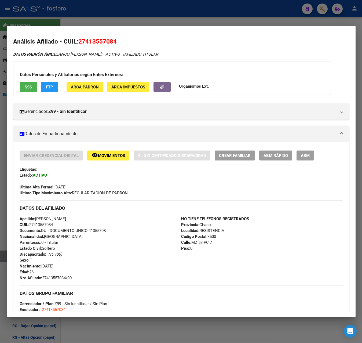
click at [174, 19] on div at bounding box center [181, 171] width 362 height 343
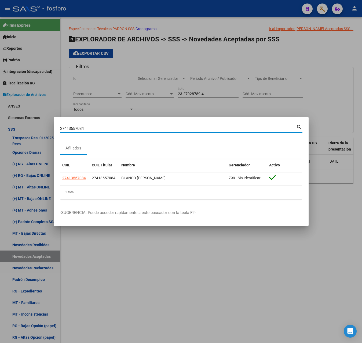
drag, startPoint x: 92, startPoint y: 126, endPoint x: 37, endPoint y: 127, distance: 55.3
click at [37, 127] on div "27413557084 Buscar (apellido, dni, cuil, nro traspaso, cuit, obra social) searc…" at bounding box center [181, 171] width 362 height 343
drag, startPoint x: 70, startPoint y: 129, endPoint x: 57, endPoint y: 129, distance: 12.4
click at [57, 129] on mat-dialog-content "23279287894 Buscar (apellido, dni, cuil, nro traspaso, cuit, obra social) searc…" at bounding box center [181, 163] width 255 height 80
type input "23279287894"
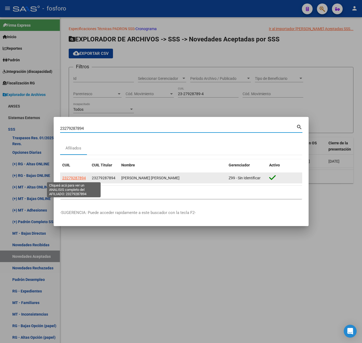
click at [84, 179] on span "23279287894" at bounding box center [74, 178] width 24 height 4
type textarea "23279287894"
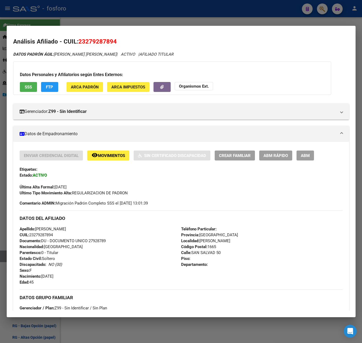
click at [107, 156] on span "Movimientos" at bounding box center [111, 155] width 27 height 5
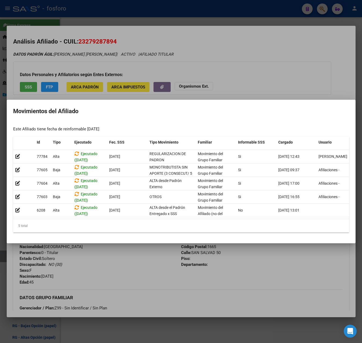
click at [159, 266] on div at bounding box center [181, 171] width 362 height 343
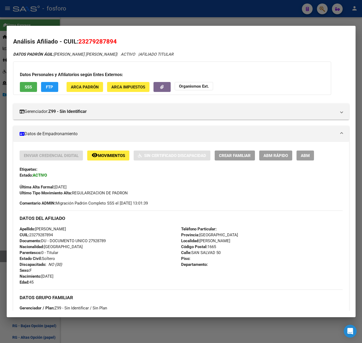
click at [135, 18] on div at bounding box center [181, 171] width 362 height 343
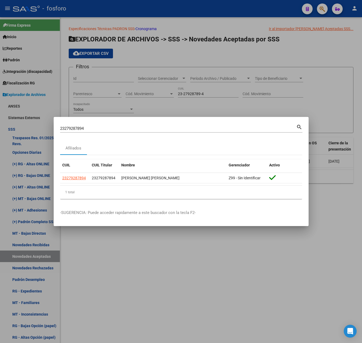
click at [182, 245] on div at bounding box center [181, 171] width 362 height 343
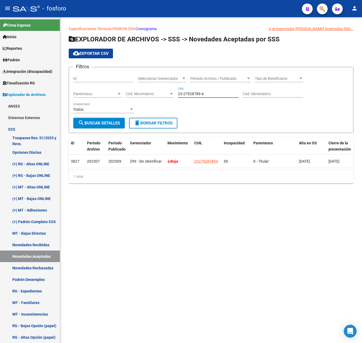
drag, startPoint x: 211, startPoint y: 94, endPoint x: 156, endPoint y: 101, distance: 55.3
click at [156, 101] on div "Filtros Id Seleccionar Gerenciador Seleccionar Gerenciador Período Archivo / Pu…" at bounding box center [211, 94] width 276 height 46
paste input
click at [98, 129] on form "Filtros Id Seleccionar Gerenciador Seleccionar Gerenciador Período Archivo / Pu…" at bounding box center [211, 100] width 285 height 66
click at [99, 126] on button "search Buscar Detalles" at bounding box center [99, 123] width 52 height 11
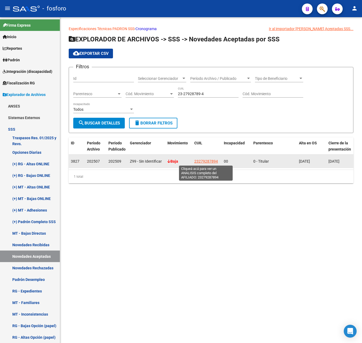
click at [211, 160] on span "23279287894" at bounding box center [206, 161] width 24 height 4
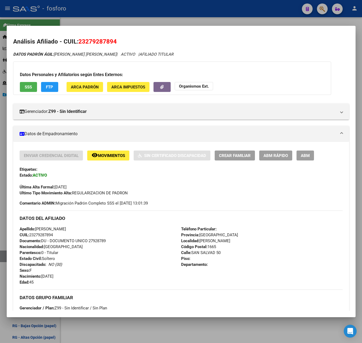
click at [104, 161] on div "Enviar Credencial Digital remove_red_eye Movimientos Sin Certificado Discapacid…" at bounding box center [181, 172] width 323 height 45
click at [104, 154] on span "Movimientos" at bounding box center [111, 155] width 27 height 5
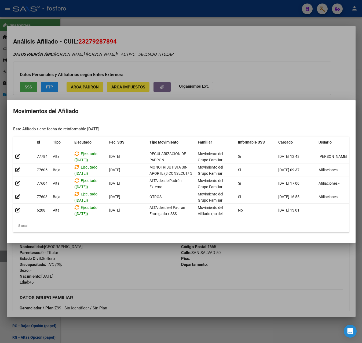
click at [150, 22] on div at bounding box center [181, 171] width 362 height 343
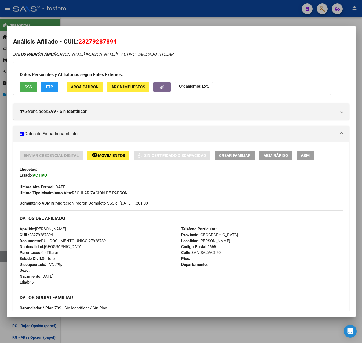
click at [150, 21] on div at bounding box center [181, 171] width 362 height 343
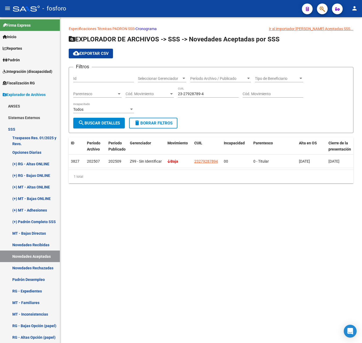
drag, startPoint x: 209, startPoint y: 95, endPoint x: 101, endPoint y: 95, distance: 108.2
click at [101, 95] on div "Filtros Id Seleccionar Gerenciador Seleccionar Gerenciador Período Archivo / Pu…" at bounding box center [211, 94] width 276 height 46
paste input "2997865-9"
type input "23-22997865-9"
click at [99, 120] on button "search Buscar Detalles" at bounding box center [99, 123] width 52 height 11
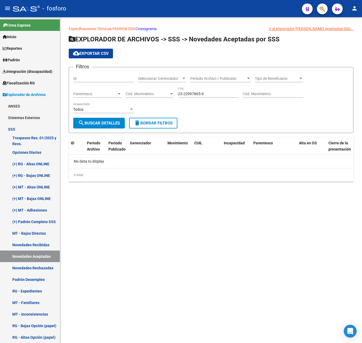
click at [151, 237] on mat-sidenav-content "Especificaciones Técnicas PADRON SSS - Cronograma Ir al importador [PERSON_NAME…" at bounding box center [211, 179] width 302 height 325
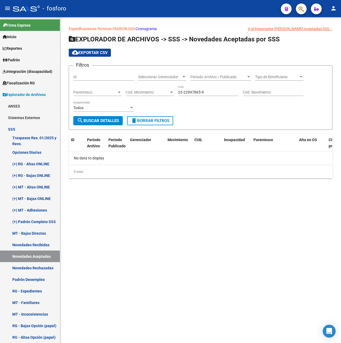
click at [212, 193] on div "Especificaciones Técnicas PADRON SSS - Cronograma Ir al importador [PERSON_NAME…" at bounding box center [200, 106] width 281 height 178
